Goal: Task Accomplishment & Management: Use online tool/utility

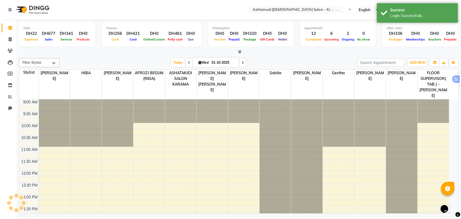
select select "en"
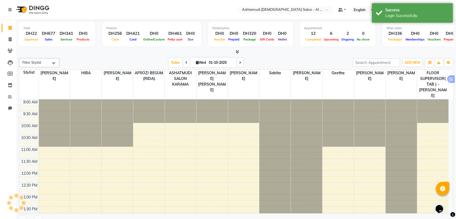
scroll to position [205, 0]
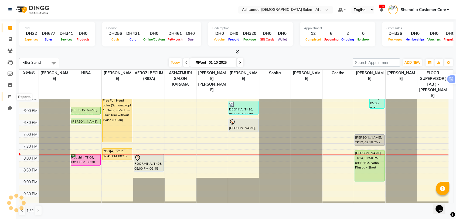
click at [9, 96] on icon at bounding box center [10, 96] width 4 height 4
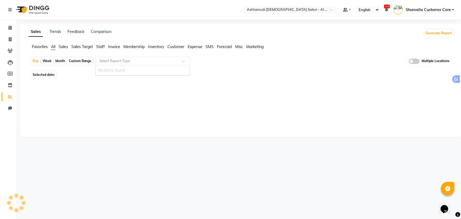
click at [128, 60] on input "text" at bounding box center [137, 60] width 78 height 5
click at [39, 47] on span "Favorites" at bounding box center [40, 46] width 16 height 5
click at [55, 48] on span "All" at bounding box center [53, 46] width 4 height 5
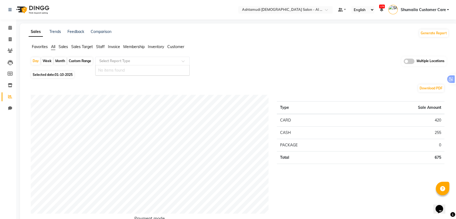
click at [154, 59] on input "text" at bounding box center [137, 60] width 78 height 5
type input "appoint"
click at [42, 45] on span "Favorites" at bounding box center [40, 46] width 16 height 5
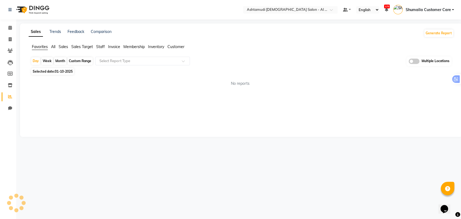
click at [53, 45] on span "All" at bounding box center [53, 46] width 4 height 5
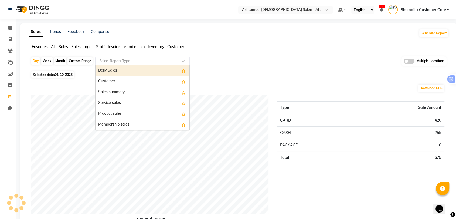
click at [109, 61] on input "text" at bounding box center [137, 60] width 78 height 5
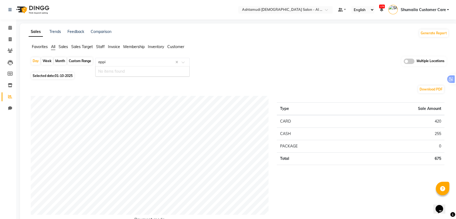
type input "app"
click at [128, 70] on div "Appointments" at bounding box center [143, 71] width 94 height 11
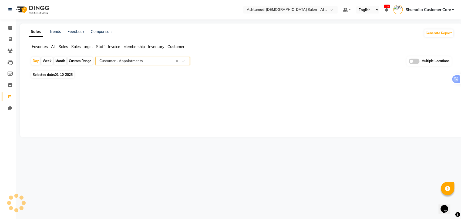
click at [415, 60] on span at bounding box center [413, 61] width 11 height 5
click at [408, 62] on input "checkbox" at bounding box center [408, 62] width 0 height 0
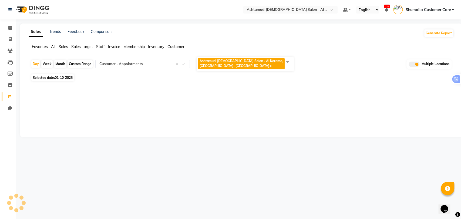
click at [286, 61] on span at bounding box center [287, 61] width 11 height 10
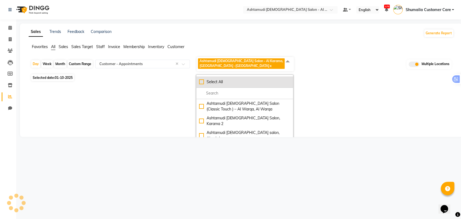
drag, startPoint x: 227, startPoint y: 82, endPoint x: 235, endPoint y: 85, distance: 8.6
click at [227, 82] on div "Select All" at bounding box center [244, 82] width 91 height 6
checkbox input "true"
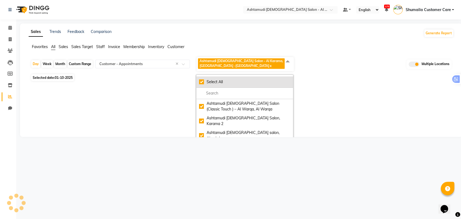
checkbox input "true"
select select "full_report"
select select "csv"
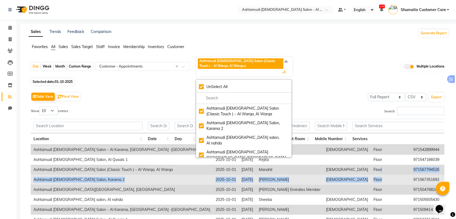
drag, startPoint x: 283, startPoint y: 171, endPoint x: 309, endPoint y: 176, distance: 26.6
click at [309, 176] on div "Select Location × Ashtamudi [DEMOGRAPHIC_DATA] Salon - Al Karama, Burjuman -[GE…" at bounding box center [228, 142] width 456 height 285
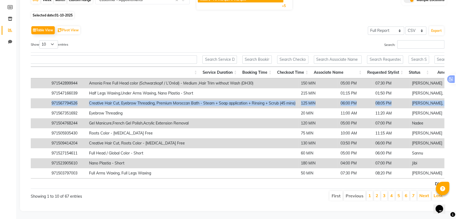
scroll to position [0, 663]
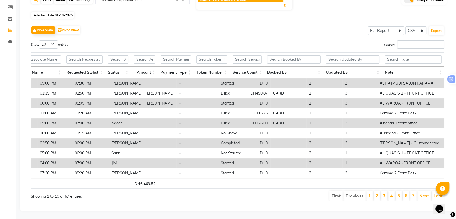
click at [286, 25] on div "Table View Pivot View Select Full Report Filtered Report Select CSV PDF Export" at bounding box center [238, 30] width 414 height 11
click at [289, 55] on input "text" at bounding box center [293, 59] width 53 height 8
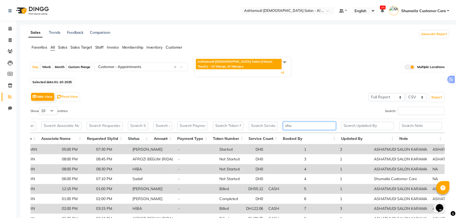
scroll to position [0, 313]
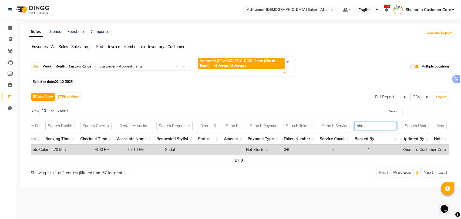
click at [365, 124] on input "shu" at bounding box center [375, 126] width 42 height 8
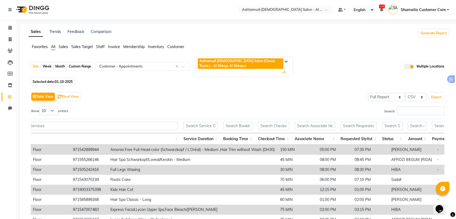
type input "s"
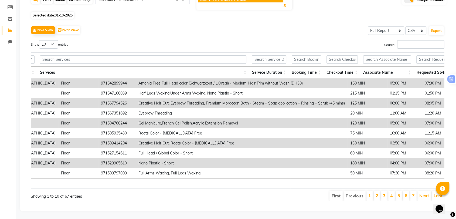
scroll to position [0, 663]
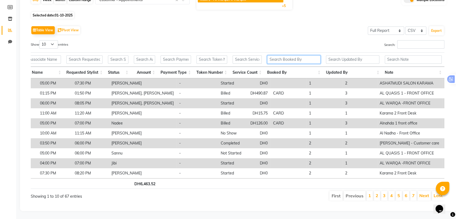
click at [273, 55] on input "text" at bounding box center [293, 59] width 53 height 8
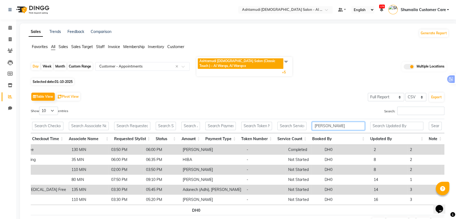
scroll to position [0, 0]
type input "[PERSON_NAME]"
click at [9, 29] on icon at bounding box center [10, 28] width 4 height 4
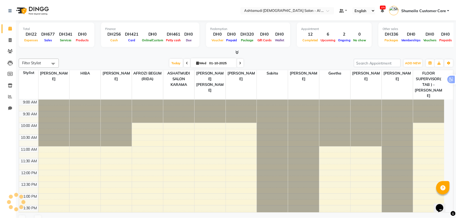
scroll to position [192, 0]
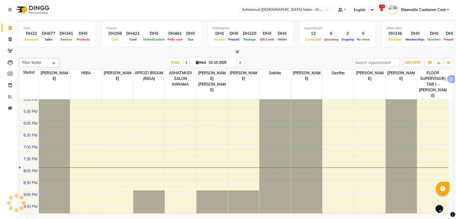
click at [430, 7] on span "Shumaila Customer Care" at bounding box center [423, 10] width 45 height 6
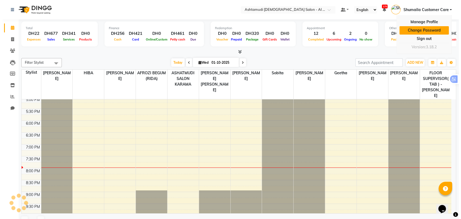
scroll to position [0, 0]
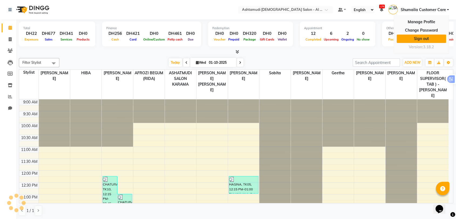
click at [425, 38] on link "Sign out" at bounding box center [421, 39] width 49 height 8
